Goal: Find specific page/section: Find specific page/section

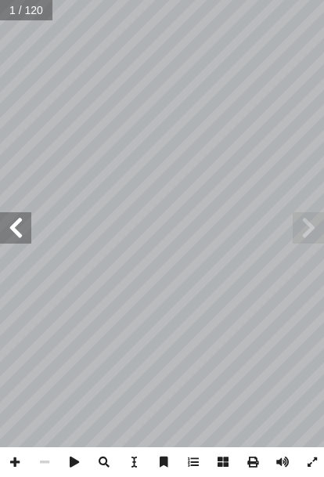
click at [18, 223] on span at bounding box center [15, 227] width 31 height 31
click at [20, 230] on span at bounding box center [15, 227] width 31 height 31
click at [17, 221] on span at bounding box center [15, 227] width 31 height 31
click at [16, 225] on span at bounding box center [15, 227] width 31 height 31
click at [18, 225] on span at bounding box center [15, 227] width 31 height 31
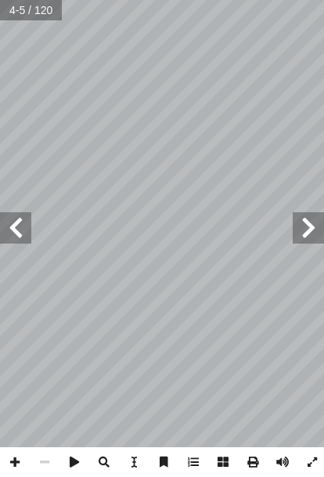
click at [13, 229] on span at bounding box center [15, 227] width 31 height 31
click at [23, 231] on span at bounding box center [15, 227] width 31 height 31
click at [22, 232] on span at bounding box center [15, 227] width 31 height 31
click at [23, 228] on span at bounding box center [15, 227] width 31 height 31
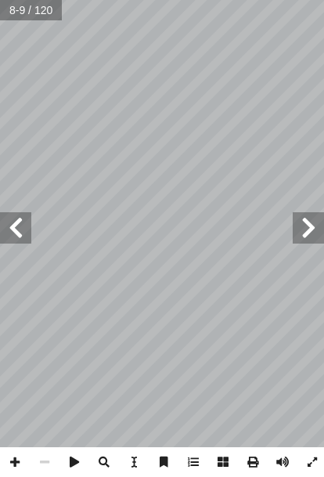
click at [31, 229] on span at bounding box center [15, 227] width 31 height 31
click at [22, 225] on span at bounding box center [15, 227] width 31 height 31
click at [15, 223] on span at bounding box center [15, 227] width 31 height 31
click at [23, 232] on span at bounding box center [15, 227] width 31 height 31
click at [23, 233] on span at bounding box center [15, 227] width 31 height 31
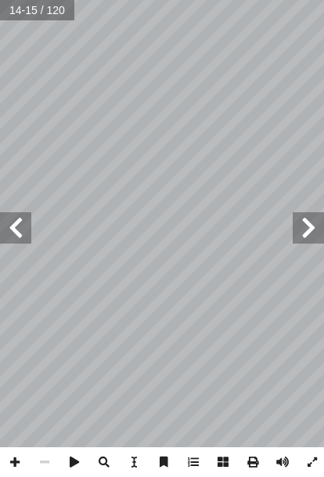
click at [22, 240] on span at bounding box center [15, 227] width 31 height 31
click at [7, 222] on span at bounding box center [15, 227] width 31 height 31
click at [13, 235] on span at bounding box center [15, 227] width 31 height 31
click at [19, 219] on span at bounding box center [15, 227] width 31 height 31
click at [12, 224] on span at bounding box center [15, 227] width 31 height 31
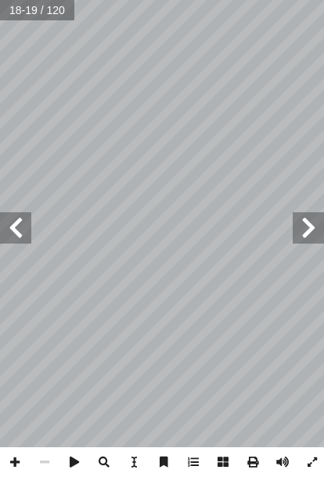
click at [27, 212] on span at bounding box center [15, 227] width 31 height 31
